Goal: Complete application form: Complete application form

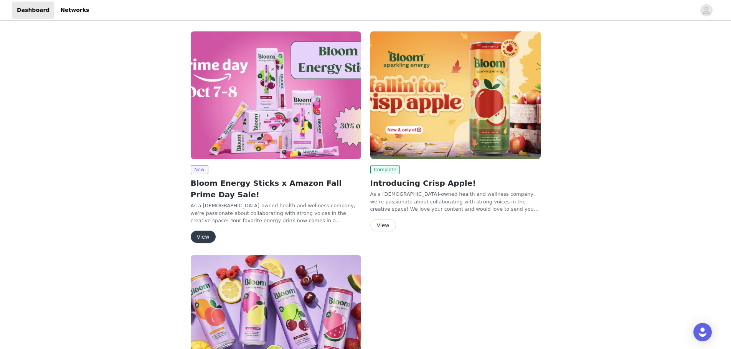
click at [206, 240] on button "View" at bounding box center [203, 237] width 25 height 12
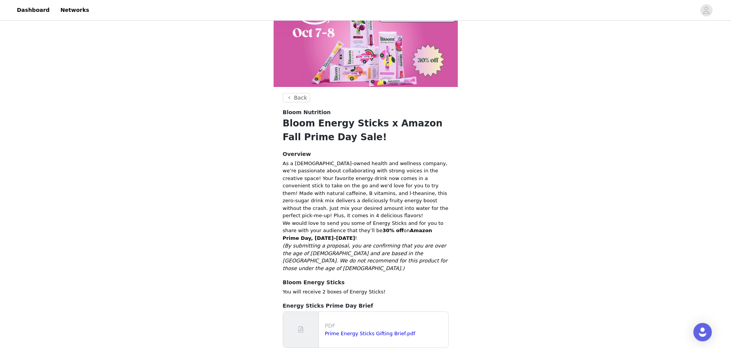
scroll to position [74, 0]
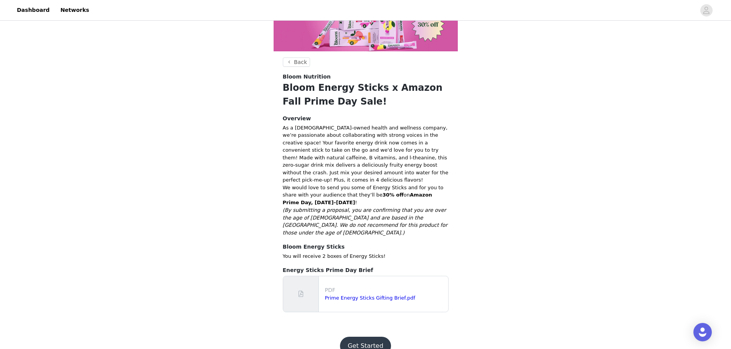
click at [368, 337] on button "Get Started" at bounding box center [365, 346] width 51 height 18
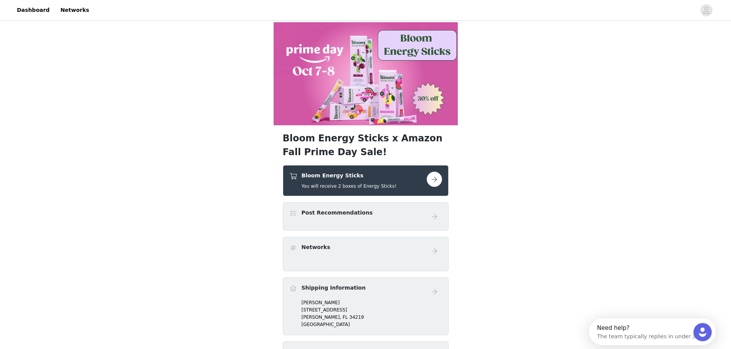
click at [431, 180] on button "button" at bounding box center [433, 179] width 15 height 15
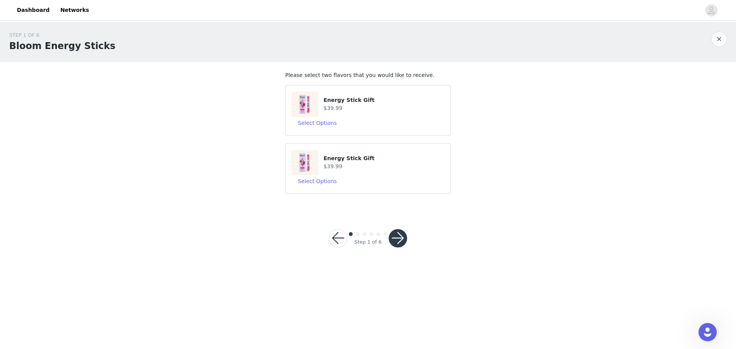
click at [372, 111] on h4 "$39.99" at bounding box center [384, 108] width 121 height 8
click at [323, 125] on button "Select Options" at bounding box center [317, 123] width 51 height 12
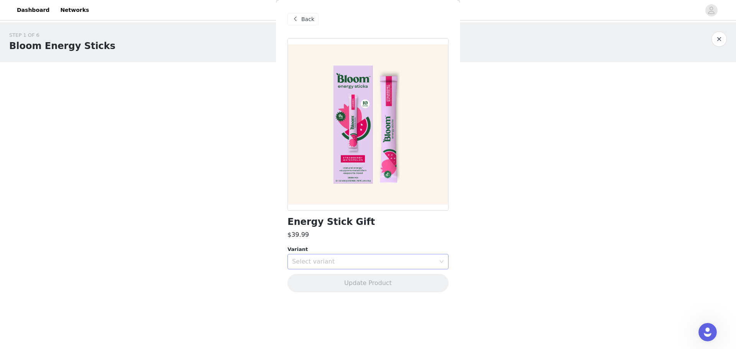
click at [351, 261] on div "Select variant" at bounding box center [363, 262] width 143 height 8
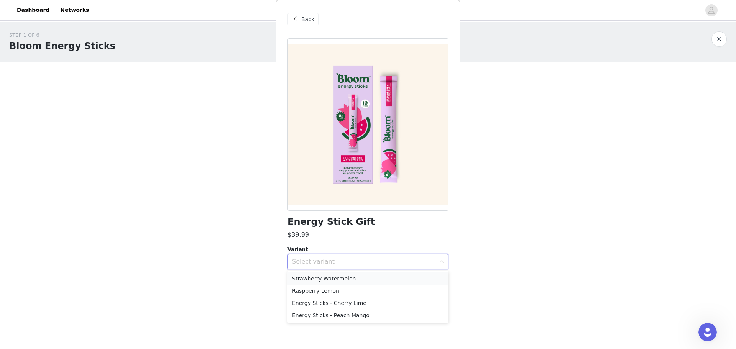
click at [351, 277] on li "Strawberry Watermelon" at bounding box center [368, 279] width 161 height 12
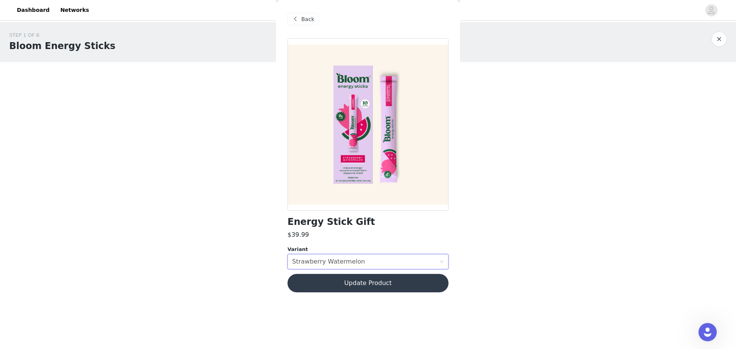
click at [391, 287] on button "Update Product" at bounding box center [368, 283] width 161 height 18
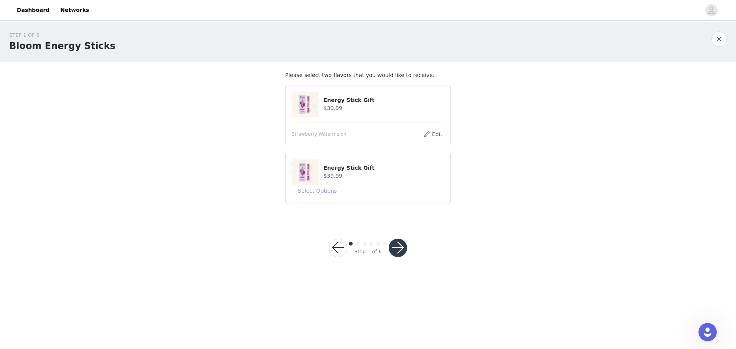
click at [315, 188] on button "Select Options" at bounding box center [317, 191] width 51 height 12
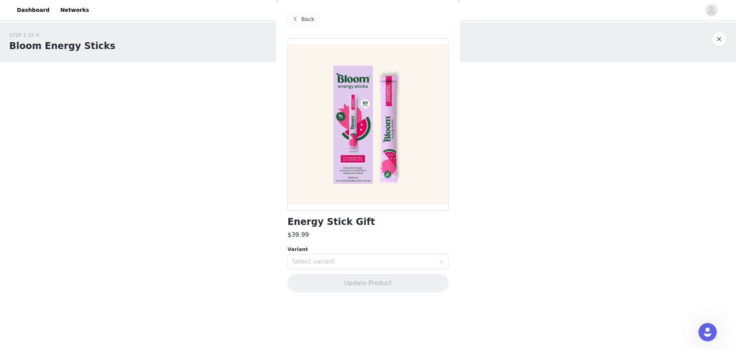
drag, startPoint x: 342, startPoint y: 262, endPoint x: 359, endPoint y: 240, distance: 27.9
click at [342, 262] on div "Select variant" at bounding box center [363, 262] width 143 height 8
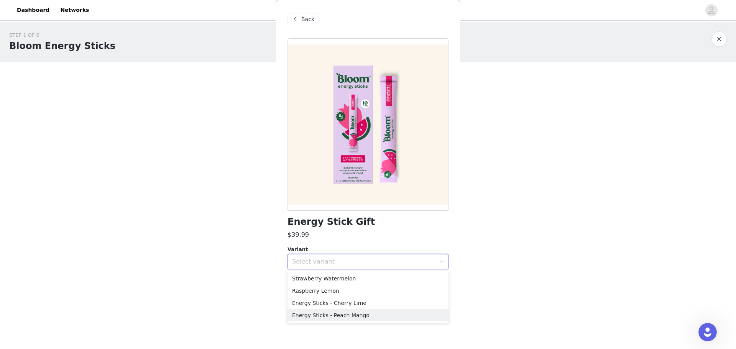
drag, startPoint x: 381, startPoint y: 313, endPoint x: 391, endPoint y: 310, distance: 10.3
click at [382, 314] on li "Energy Sticks - Peach Mango" at bounding box center [368, 316] width 161 height 12
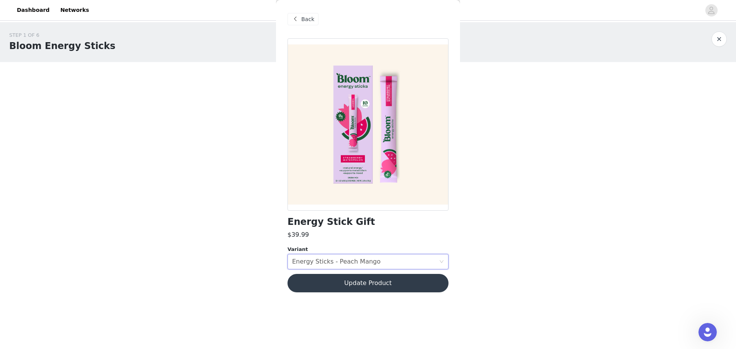
click at [424, 280] on button "Update Product" at bounding box center [368, 283] width 161 height 18
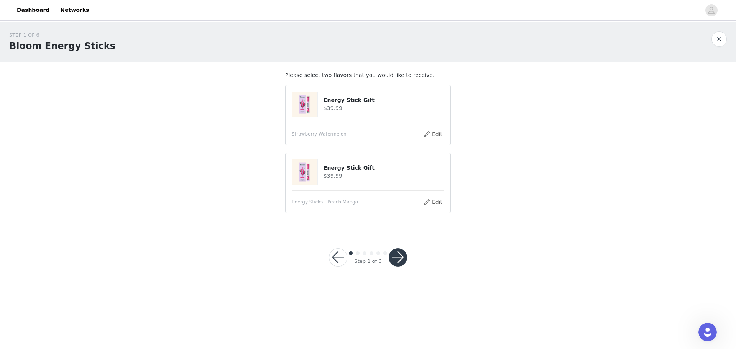
click at [401, 258] on button "button" at bounding box center [398, 258] width 18 height 18
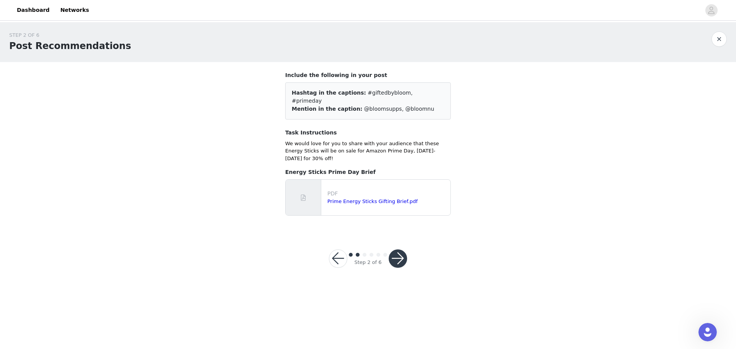
drag, startPoint x: 398, startPoint y: 246, endPoint x: 422, endPoint y: 234, distance: 26.4
click at [398, 250] on button "button" at bounding box center [398, 259] width 18 height 18
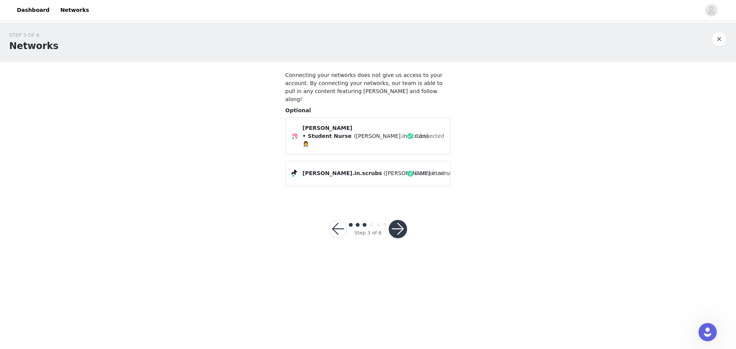
click at [397, 220] on button "button" at bounding box center [398, 229] width 18 height 18
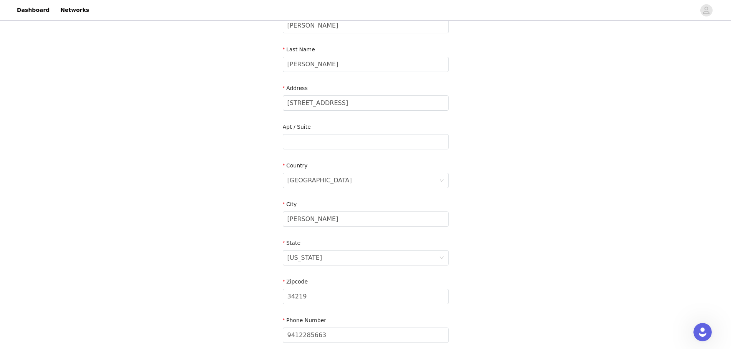
scroll to position [174, 0]
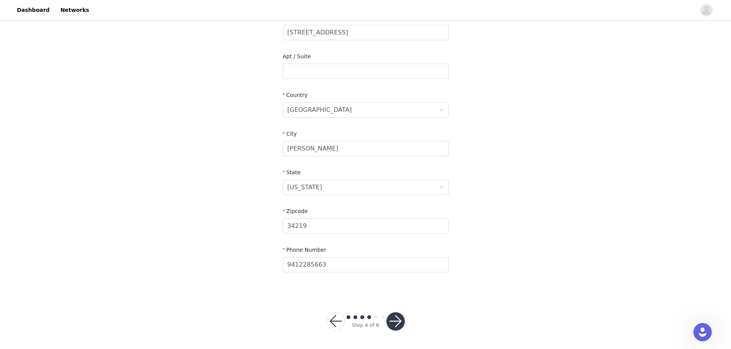
click at [398, 318] on button "button" at bounding box center [395, 322] width 18 height 18
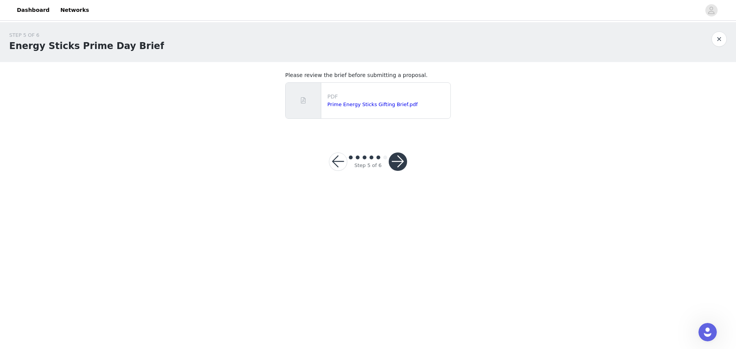
click at [405, 163] on button "button" at bounding box center [398, 162] width 18 height 18
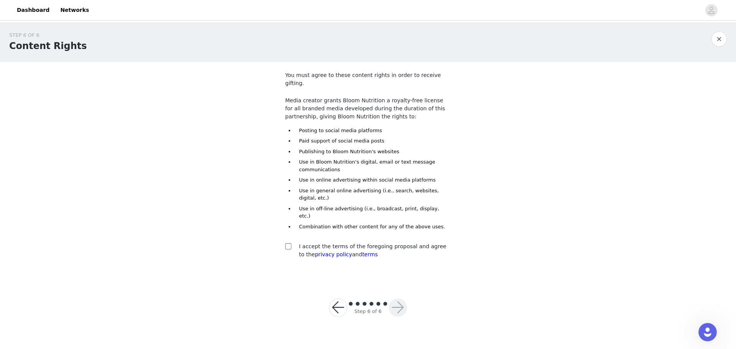
click at [290, 244] on input "checkbox" at bounding box center [287, 246] width 5 height 5
checkbox input "true"
click at [394, 299] on button "button" at bounding box center [398, 308] width 18 height 18
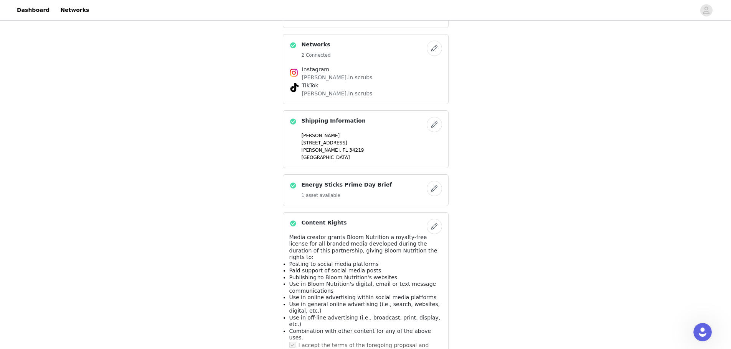
scroll to position [340, 0]
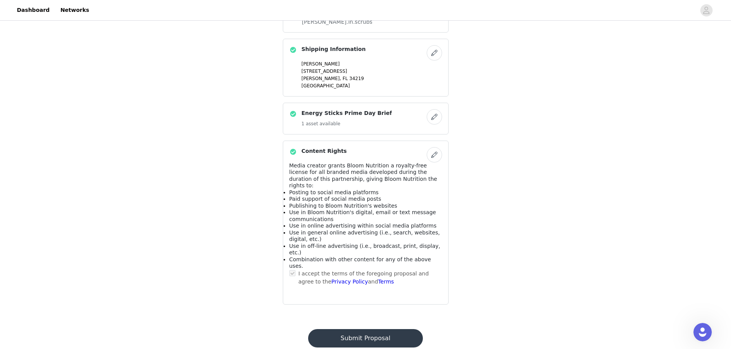
click at [396, 329] on button "Submit Proposal" at bounding box center [365, 338] width 115 height 18
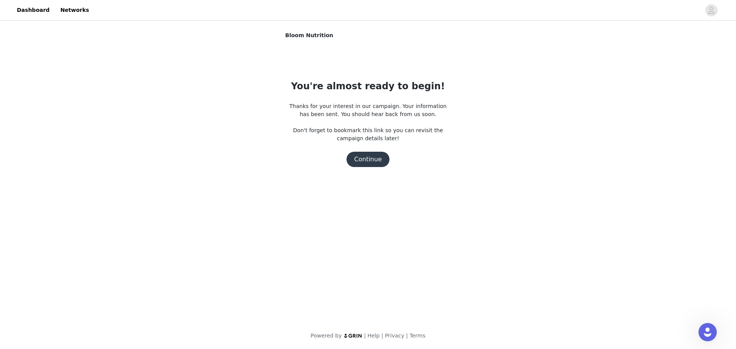
click at [347, 151] on div "You're almost ready to begin! Thanks for your interest in our campaign. Your in…" at bounding box center [368, 123] width 166 height 88
click at [364, 165] on button "Continue" at bounding box center [368, 159] width 43 height 15
click at [375, 158] on button "Continue" at bounding box center [368, 159] width 43 height 15
